Goal: Navigation & Orientation: Understand site structure

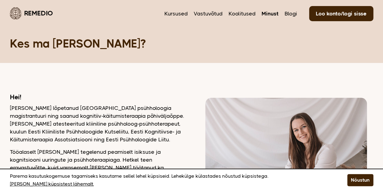
click at [182, 18] on nav "Kursused Vastuvõtud Koolitused Minust Blogi Loo konto/logi sisse" at bounding box center [269, 13] width 209 height 14
click at [181, 13] on link "Kursused" at bounding box center [176, 14] width 23 height 8
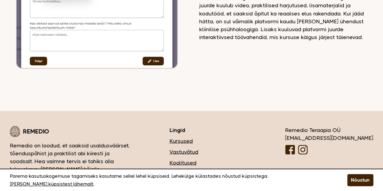
scroll to position [1723, 0]
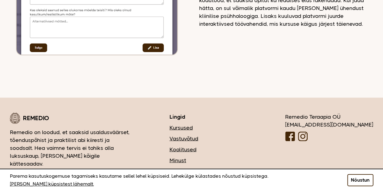
click at [357, 179] on button "Nõustun" at bounding box center [361, 180] width 26 height 12
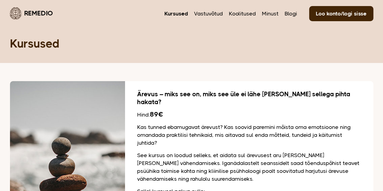
scroll to position [0, 0]
click at [215, 15] on link "Vastuvõtud" at bounding box center [208, 14] width 29 height 8
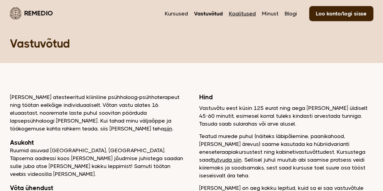
click at [242, 14] on link "Koolitused" at bounding box center [242, 14] width 27 height 8
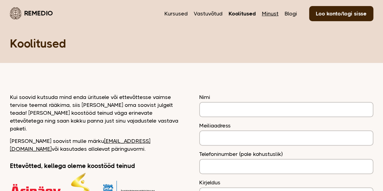
click at [275, 13] on link "Minust" at bounding box center [270, 14] width 17 height 8
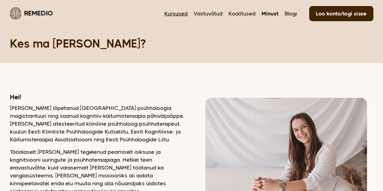
click at [176, 13] on link "Kursused" at bounding box center [176, 14] width 23 height 8
click at [170, 12] on link "Kursused" at bounding box center [176, 14] width 23 height 8
